Goal: Task Accomplishment & Management: Manage account settings

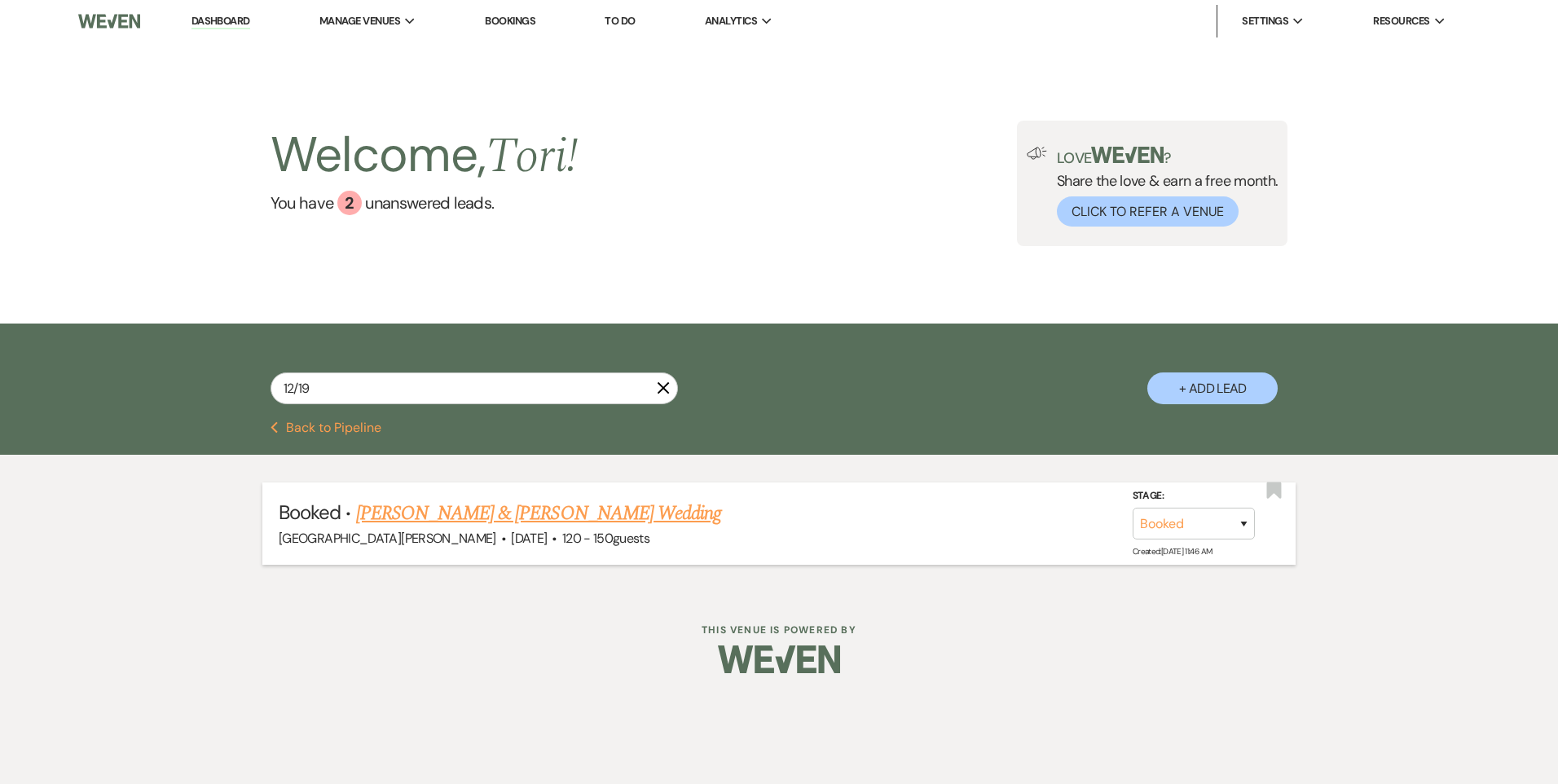
click at [510, 499] on link "[PERSON_NAME] & [PERSON_NAME] Wedding" at bounding box center [538, 513] width 365 height 30
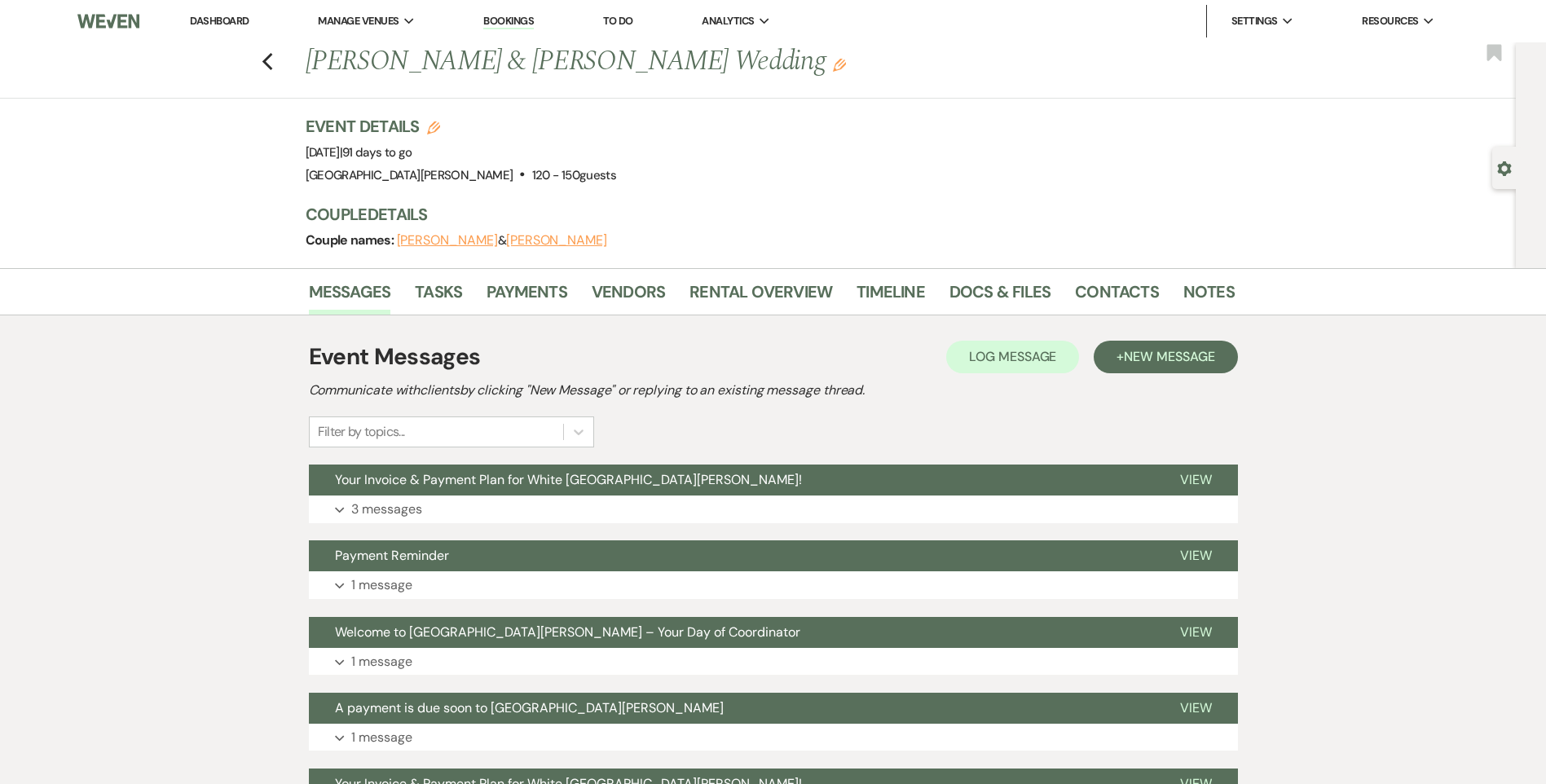
click at [773, 447] on div "Event Messages Log Log Message + New Message Communicate with clients by clicki…" at bounding box center [774, 659] width 930 height 655
click at [550, 300] on link "Payments" at bounding box center [527, 297] width 81 height 36
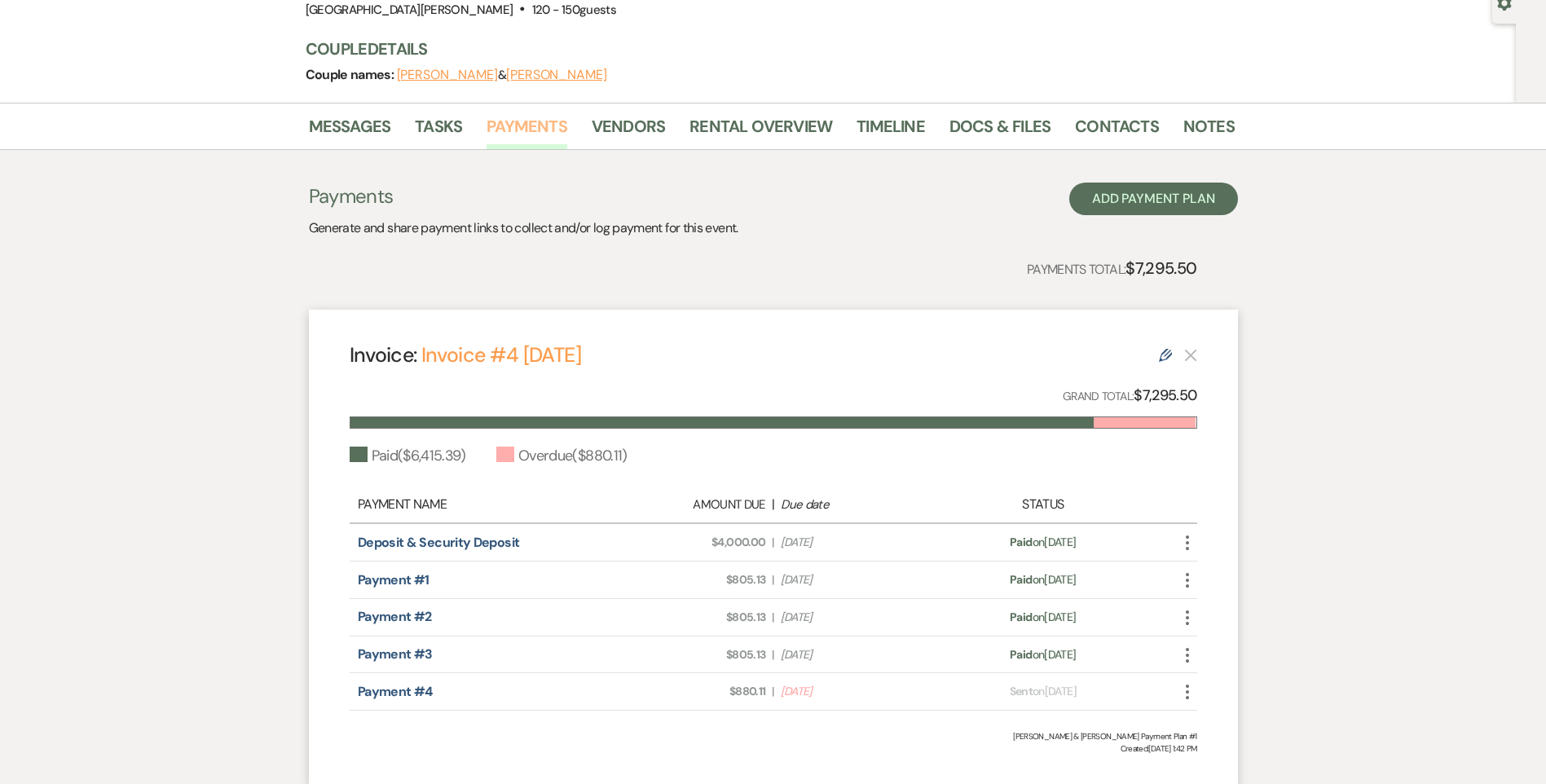
scroll to position [288, 0]
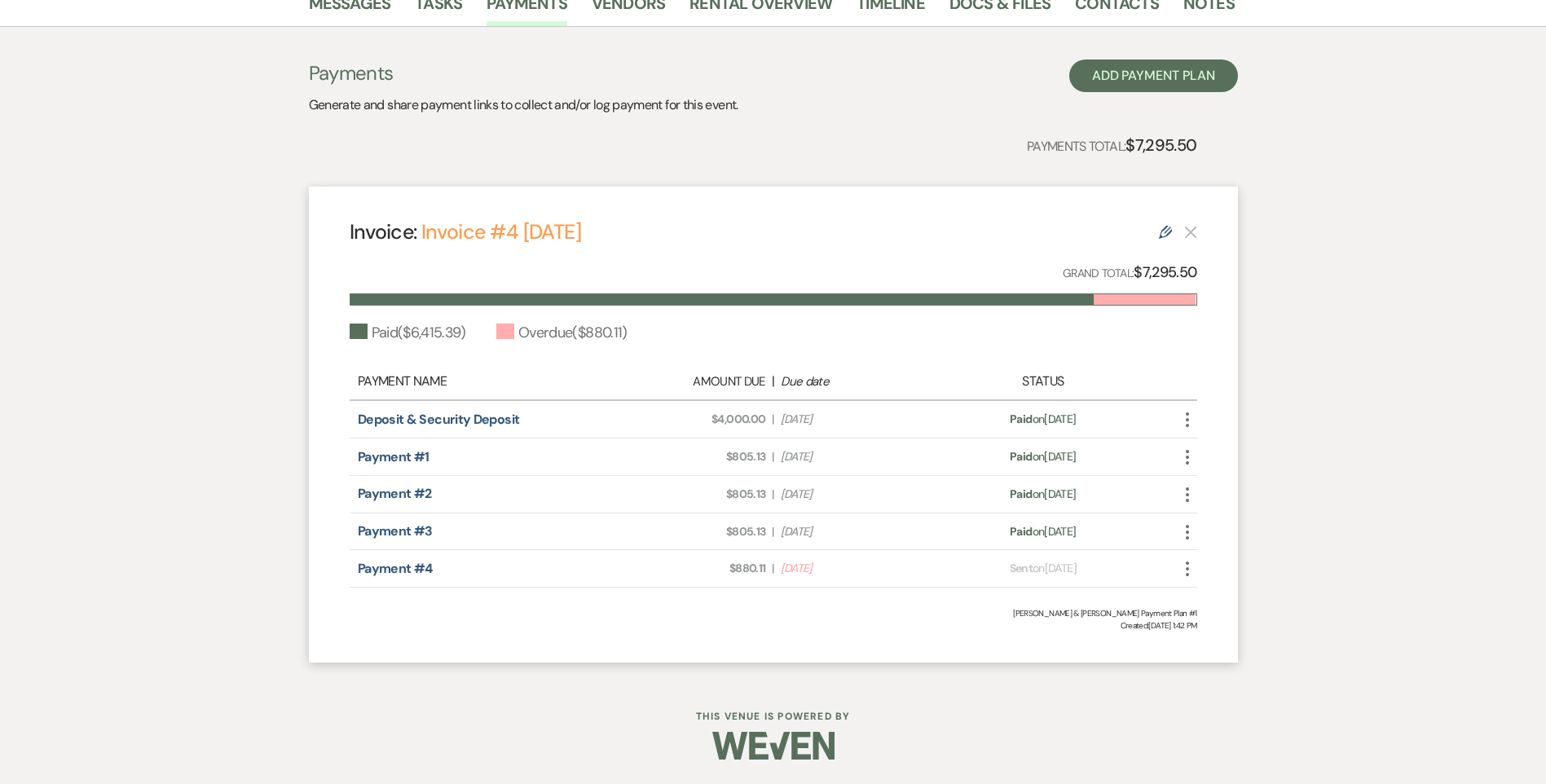
drag, startPoint x: 768, startPoint y: 567, endPoint x: 706, endPoint y: 587, distance: 65.1
click at [706, 587] on div "Payment #4 Amount Due: $880.11 | Due Date [DATE] Payment status: Sent on [DATE]…" at bounding box center [773, 567] width 847 height 37
click at [1193, 7] on link "Notes" at bounding box center [1209, 9] width 52 height 36
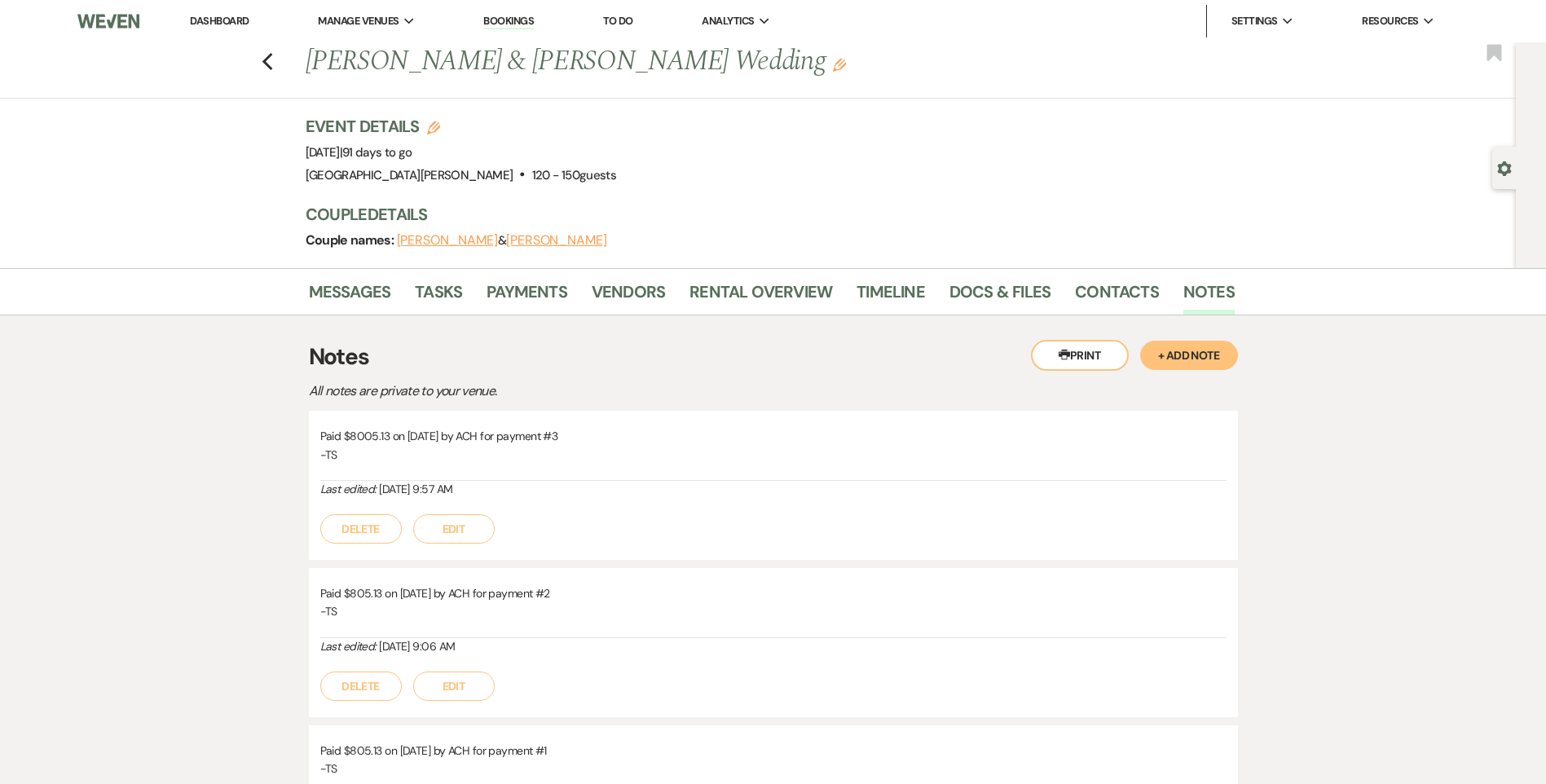
drag, startPoint x: 1156, startPoint y: 354, endPoint x: 1141, endPoint y: 351, distance: 15.3
click at [1155, 354] on button "+ Add Note" at bounding box center [1189, 355] width 97 height 30
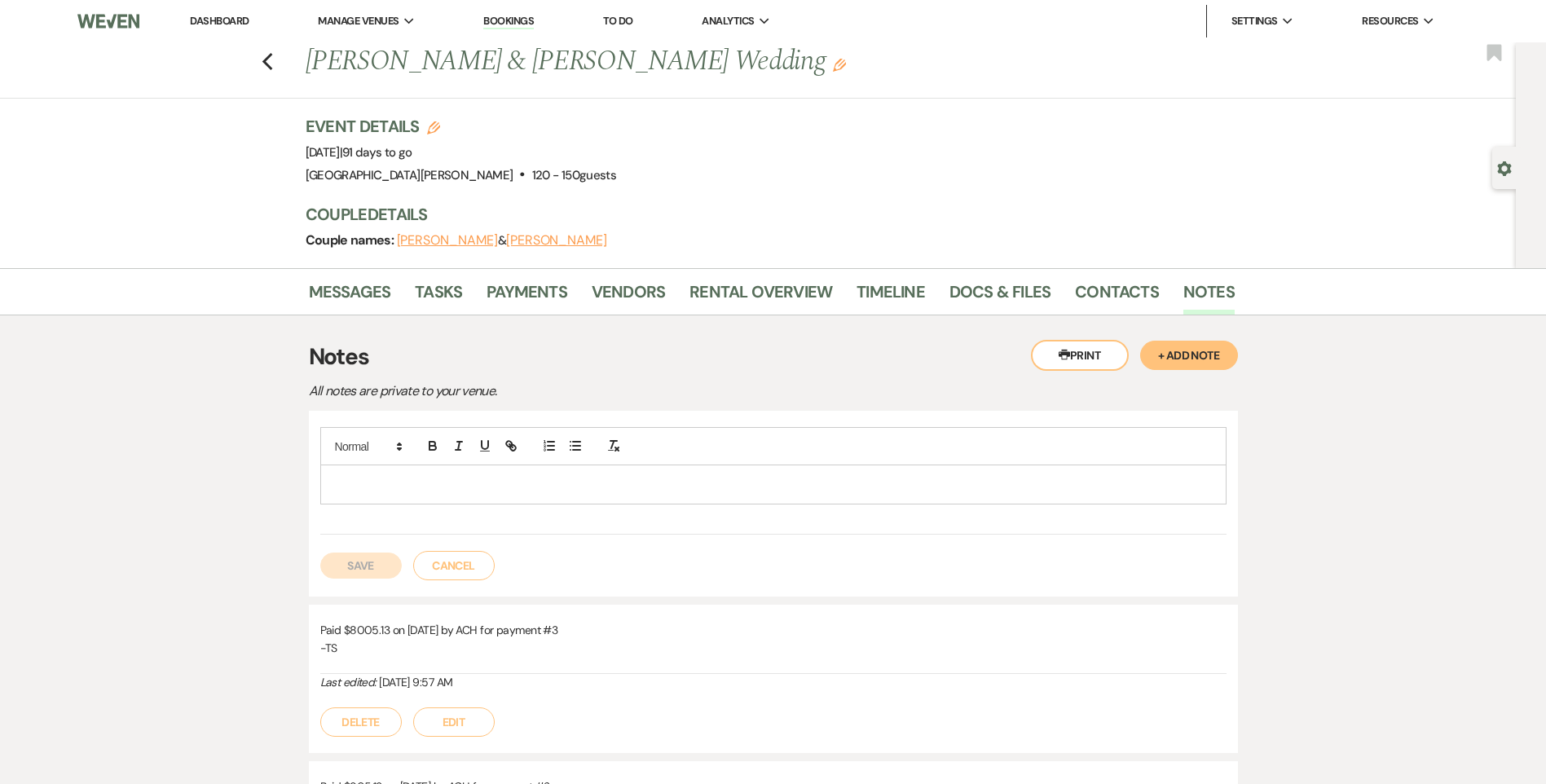
click at [455, 481] on p at bounding box center [773, 484] width 880 height 18
click at [450, 480] on p "$880.11 on [DATE] Cash Final Payment" at bounding box center [773, 484] width 880 height 18
click at [533, 483] on p "$880.11 on [DATE] Cash - Final Payment" at bounding box center [773, 484] width 880 height 18
click at [382, 561] on button "Save" at bounding box center [361, 565] width 81 height 26
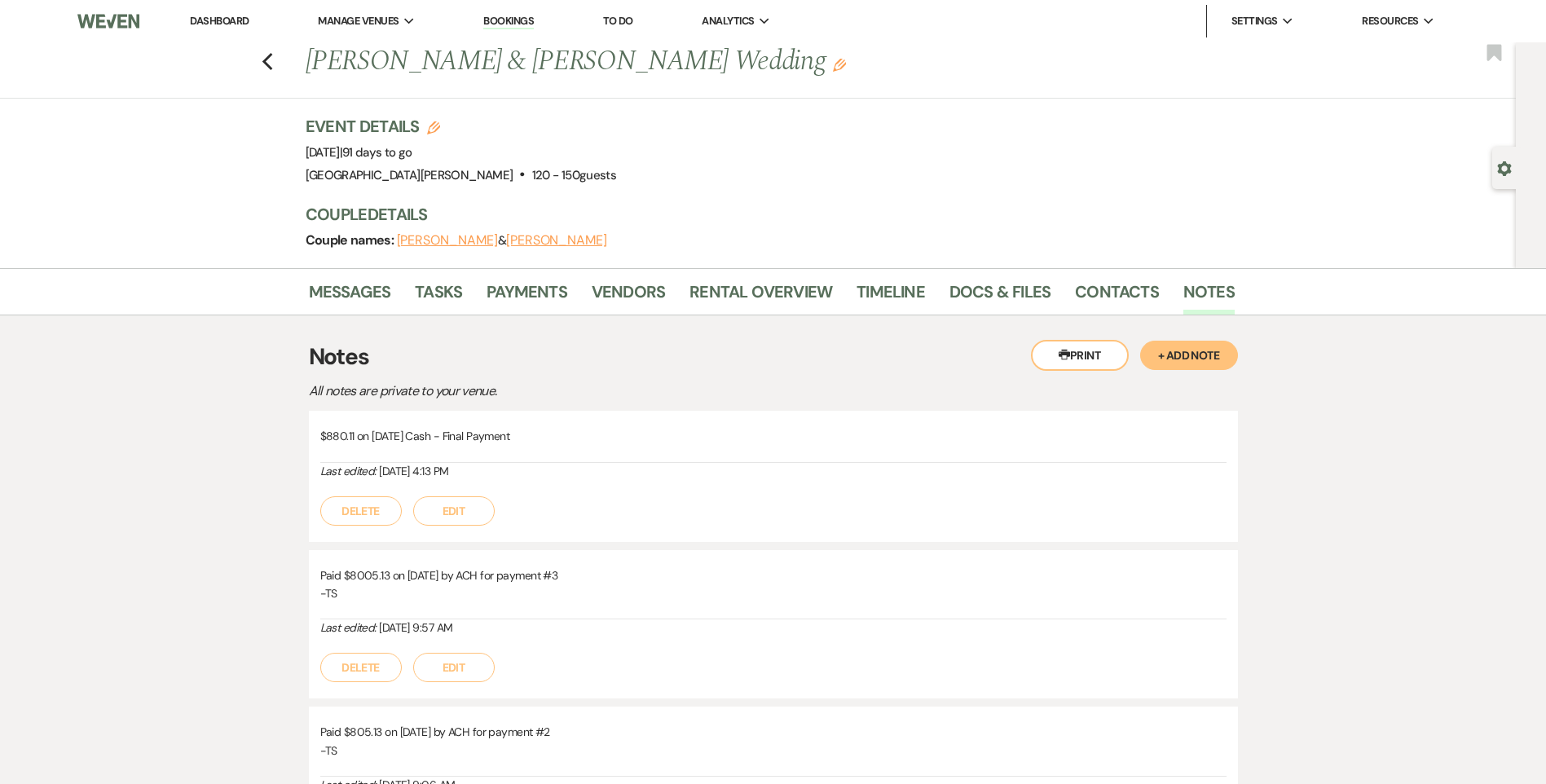
drag, startPoint x: 514, startPoint y: 432, endPoint x: 307, endPoint y: 460, distance: 208.9
click at [307, 460] on div "Messages Tasks Payments Vendors Rental Overview Timeline Docs & Files Contacts …" at bounding box center [773, 791] width 1546 height 1046
copy p "$880.11 on [DATE] Cash - Final Payment"
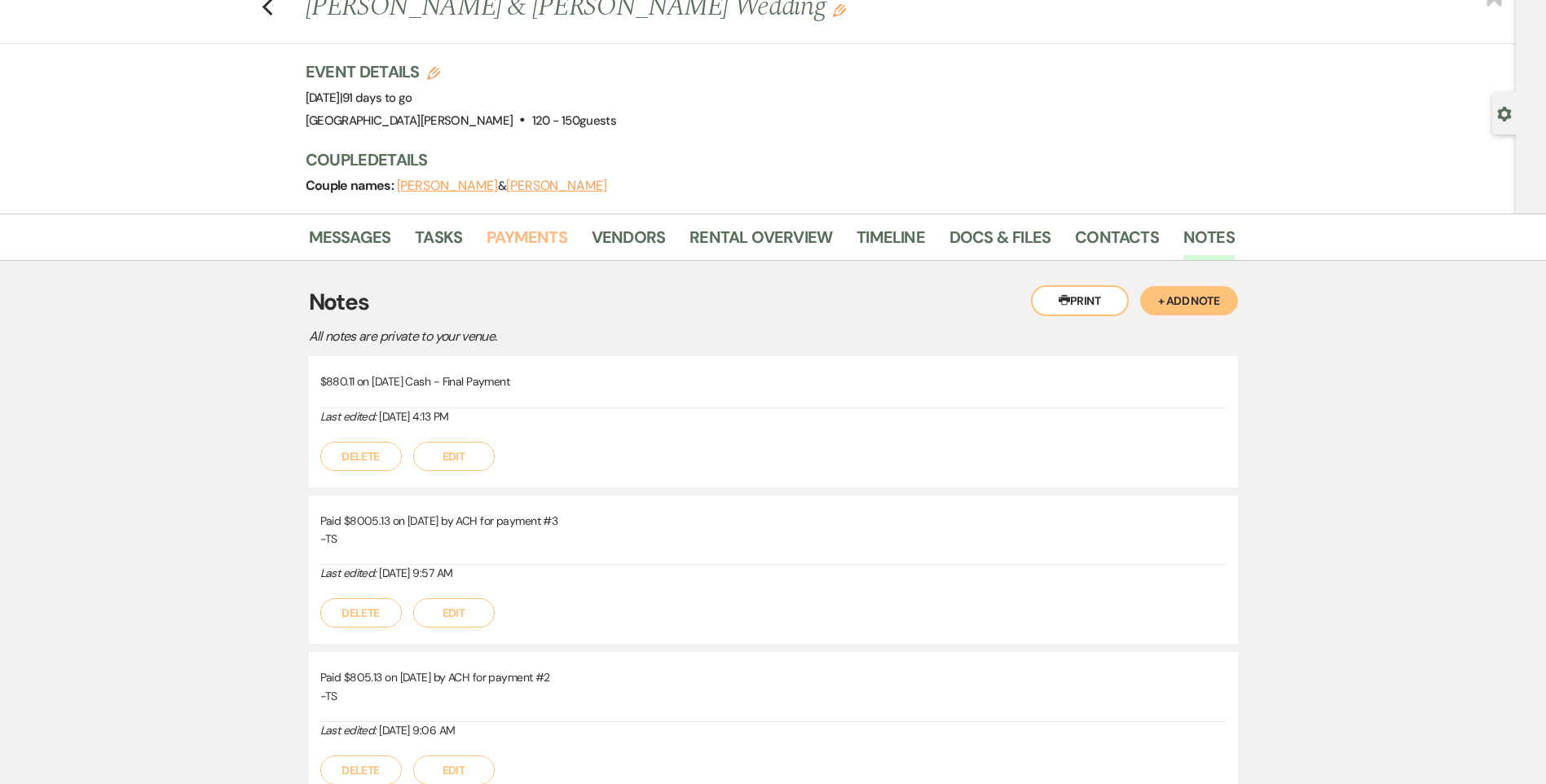
scroll to position [81, 0]
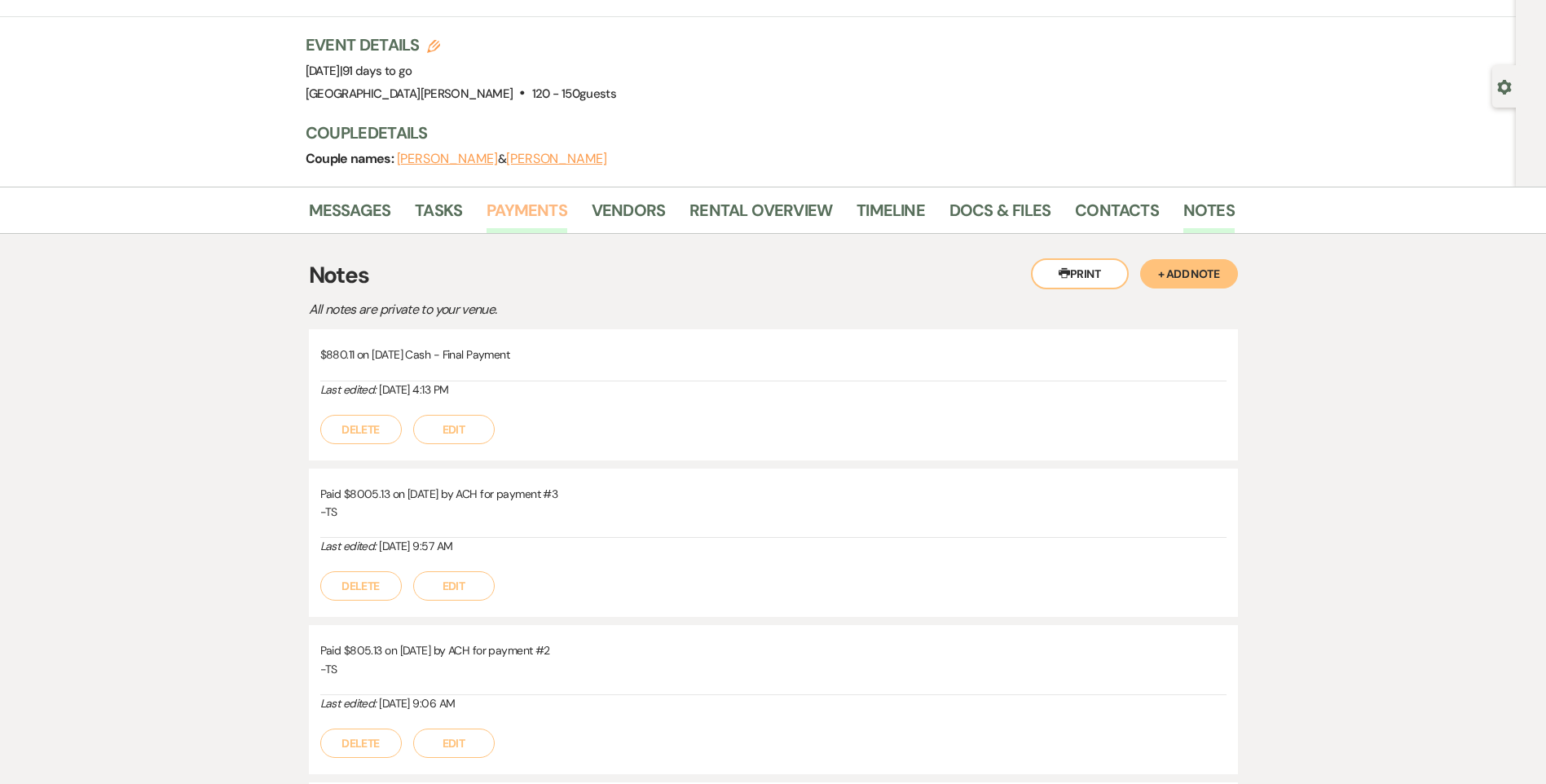
click at [531, 219] on link "Payments" at bounding box center [527, 216] width 81 height 36
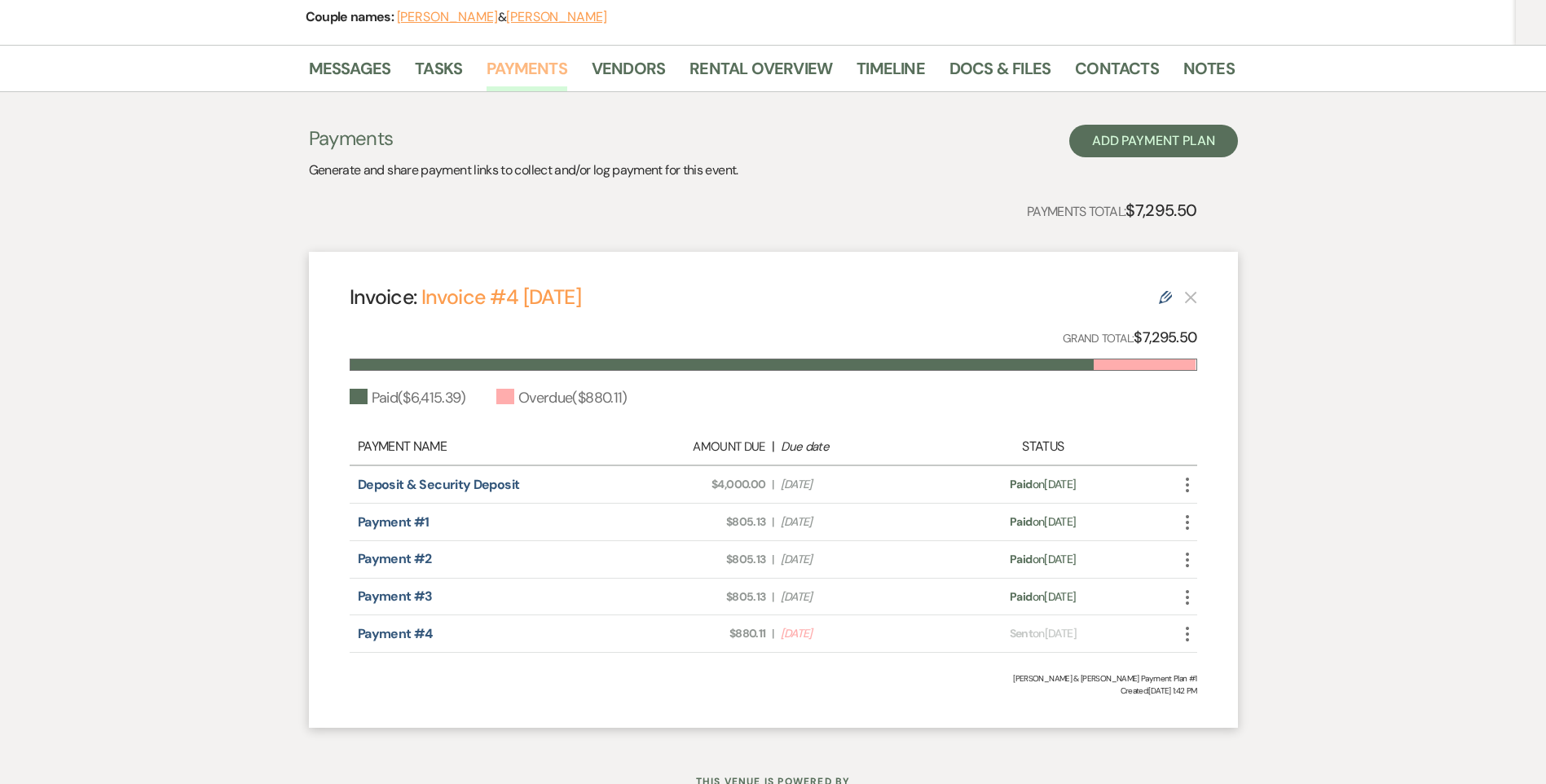
scroll to position [288, 0]
